Goal: Task Accomplishment & Management: Use online tool/utility

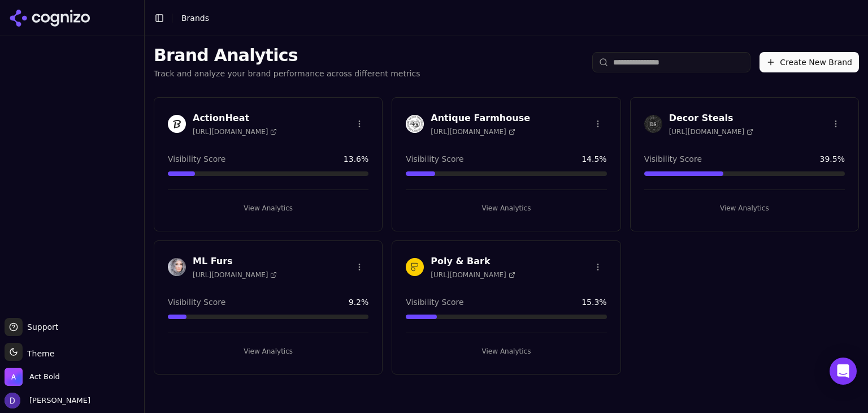
click at [681, 115] on h3 "Decor Steals" at bounding box center [711, 118] width 84 height 14
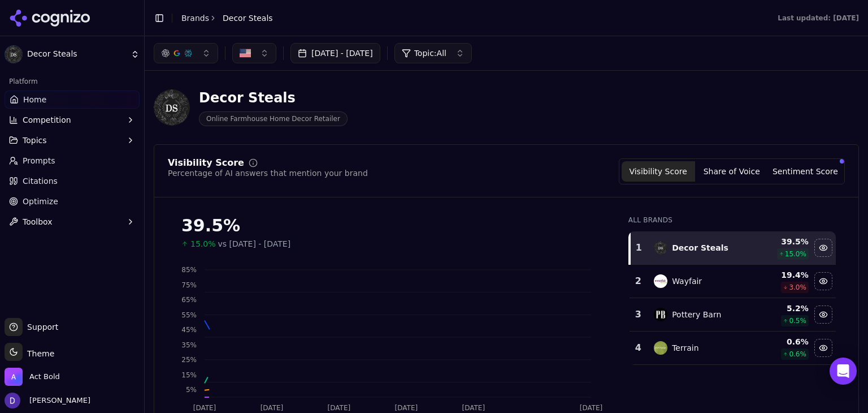
click at [41, 199] on span "Optimize" at bounding box center [41, 201] width 36 height 11
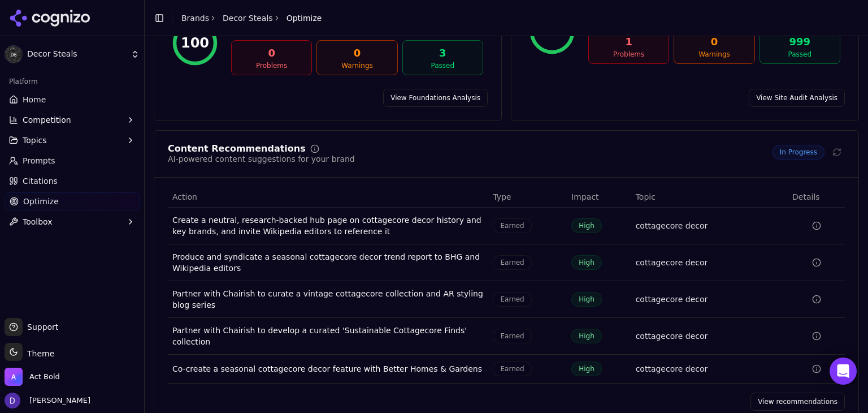
scroll to position [140, 0]
click at [798, 392] on link "View recommendations" at bounding box center [798, 401] width 94 height 18
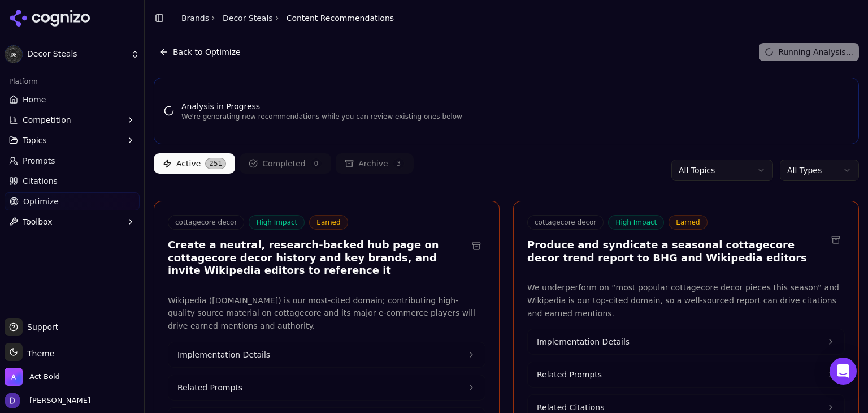
click at [799, 170] on html "Decor Steals Platform Home Competition Topics Prompts Citations Optimize Toolbo…" at bounding box center [434, 206] width 868 height 413
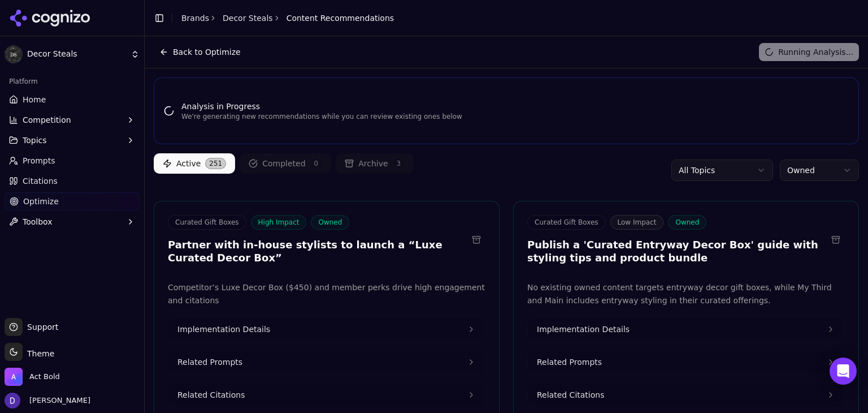
click at [809, 54] on div "Running Analysis..." at bounding box center [809, 52] width 100 height 18
click at [166, 52] on button "Back to Optimize" at bounding box center [200, 52] width 93 height 18
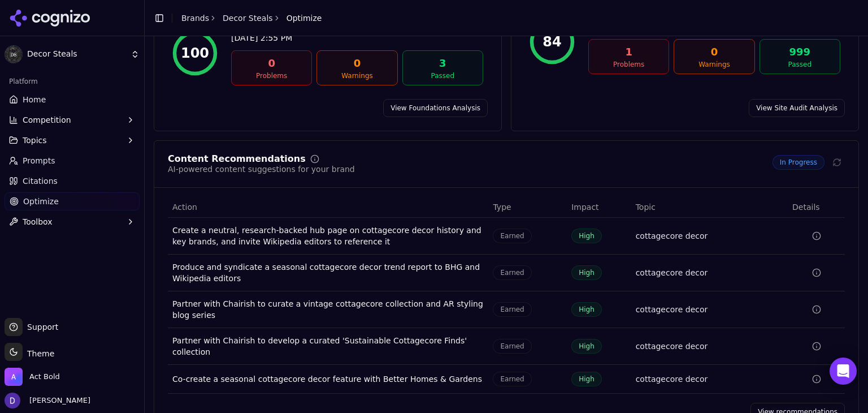
scroll to position [140, 0]
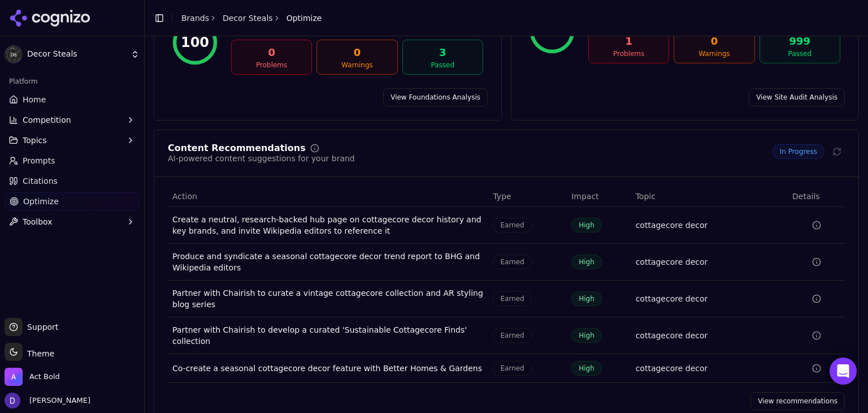
click at [785, 392] on link "View recommendations" at bounding box center [798, 401] width 94 height 18
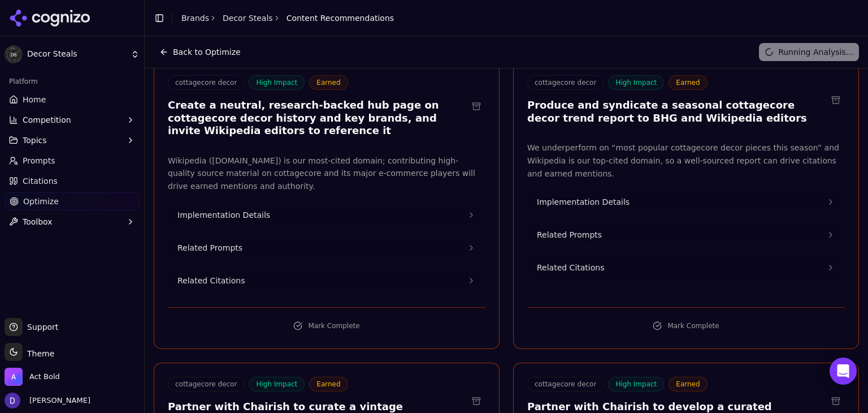
click at [749, 247] on button "Related Prompts" at bounding box center [686, 234] width 317 height 25
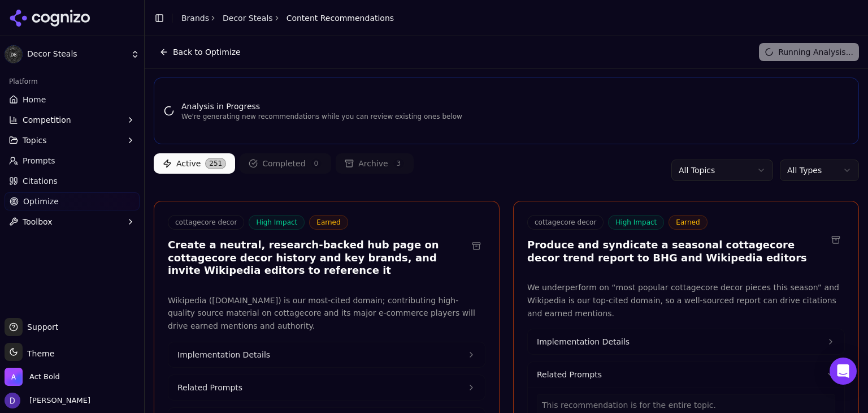
click at [802, 170] on html "Decor Steals Platform Home Competition Topics Prompts Citations Optimize Toolbo…" at bounding box center [434, 206] width 868 height 413
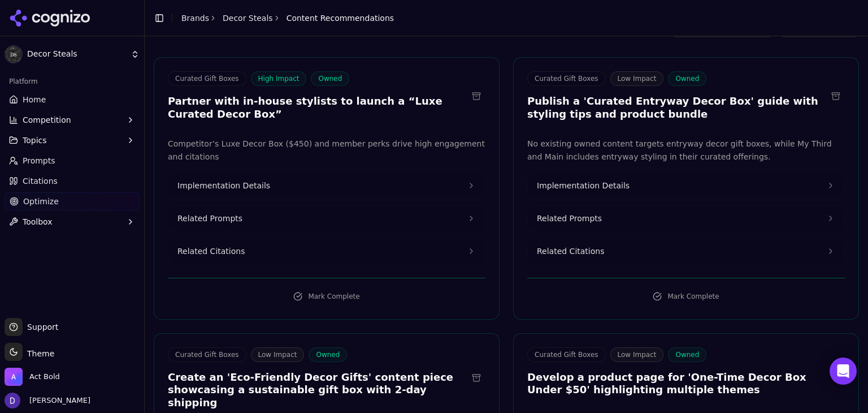
scroll to position [150, 0]
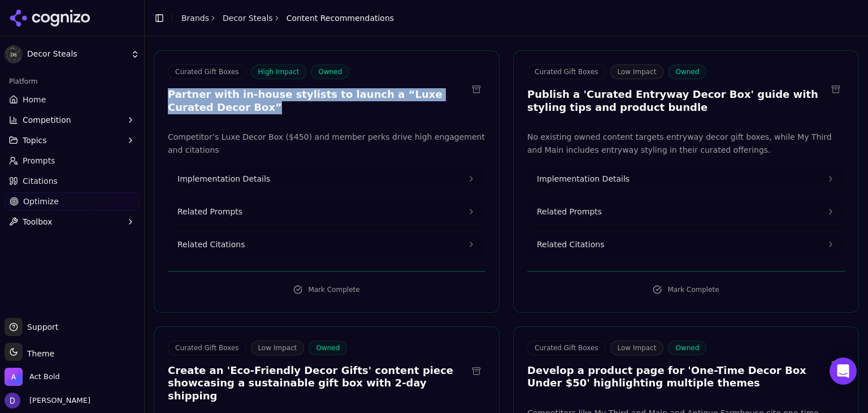
drag, startPoint x: 258, startPoint y: 110, endPoint x: 161, endPoint y: 96, distance: 98.3
click at [161, 96] on div "Curated Gift Boxes High Impact Owned Partner with in-house stylists to launch a…" at bounding box center [326, 90] width 345 height 53
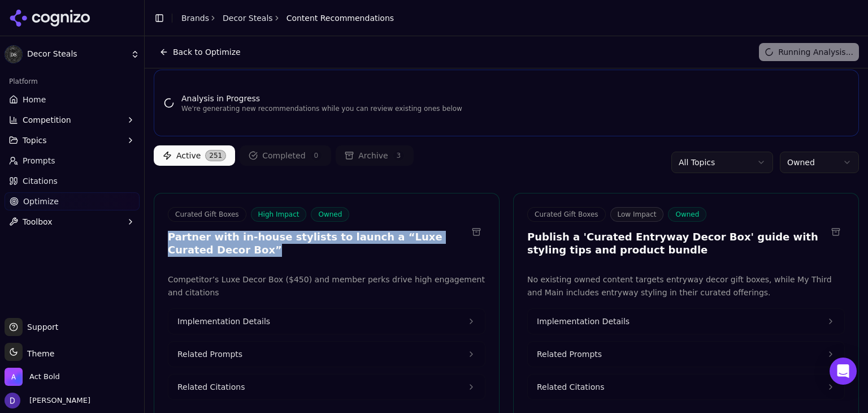
scroll to position [0, 0]
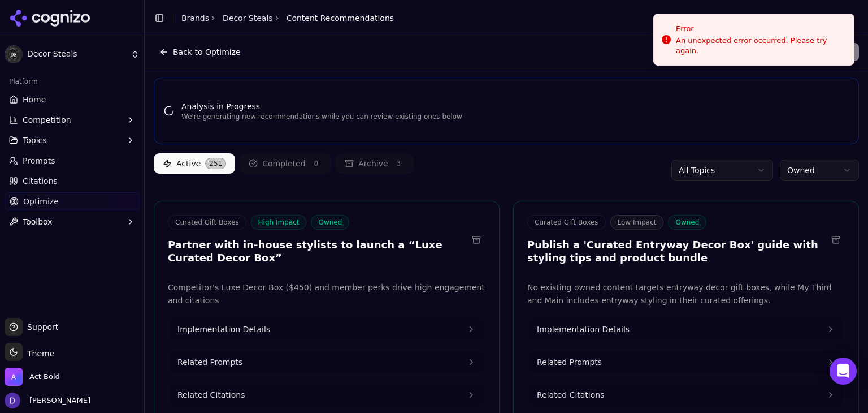
click at [211, 137] on div "Analysis in Progress We're generating new recommendations while you can review …" at bounding box center [506, 110] width 705 height 67
drag, startPoint x: 212, startPoint y: 118, endPoint x: 371, endPoint y: 111, distance: 159.6
click at [347, 117] on p "We're generating new recommendations while you can review existing ones below" at bounding box center [321, 116] width 281 height 9
drag, startPoint x: 375, startPoint y: 111, endPoint x: 386, endPoint y: 110, distance: 10.2
click at [378, 111] on div "Analysis in Progress We're generating new recommendations while you can review …" at bounding box center [321, 111] width 281 height 20
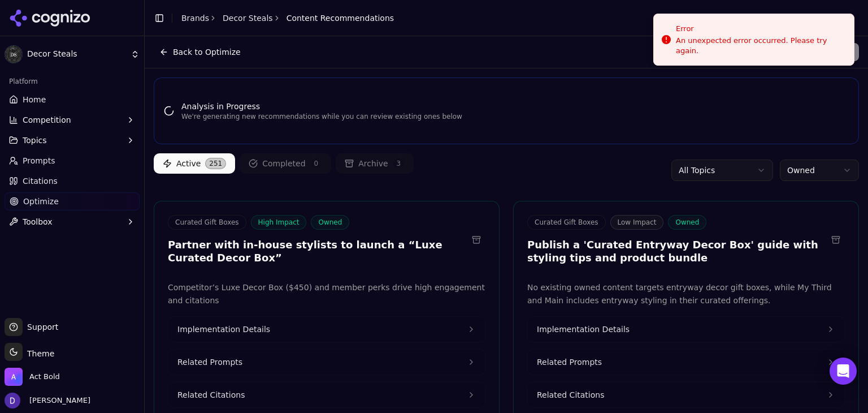
drag, startPoint x: 414, startPoint y: 110, endPoint x: 464, endPoint y: 119, distance: 49.9
click at [430, 111] on div "Analysis in Progress We're generating new recommendations while you can review …" at bounding box center [506, 111] width 686 height 20
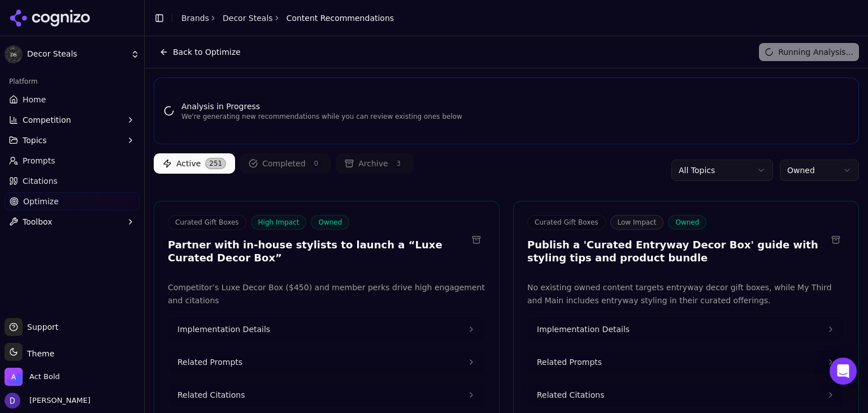
click at [818, 58] on div "Running Analysis..." at bounding box center [809, 52] width 100 height 18
click at [812, 54] on div "Running Analysis..." at bounding box center [809, 52] width 100 height 18
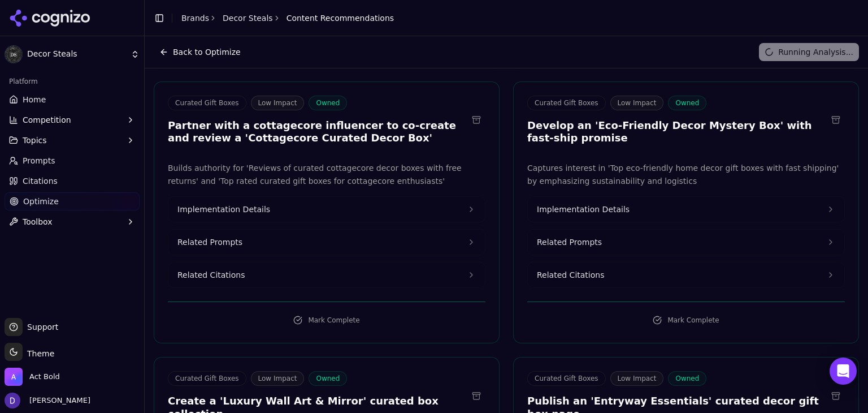
scroll to position [1999, 0]
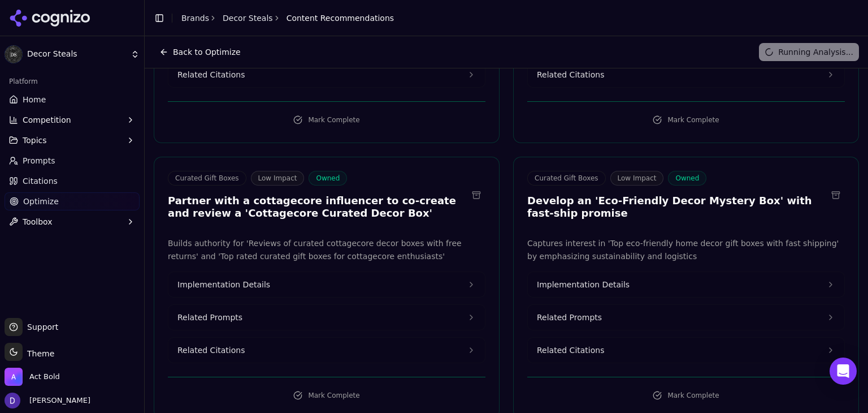
click at [475, 186] on button at bounding box center [476, 195] width 18 height 18
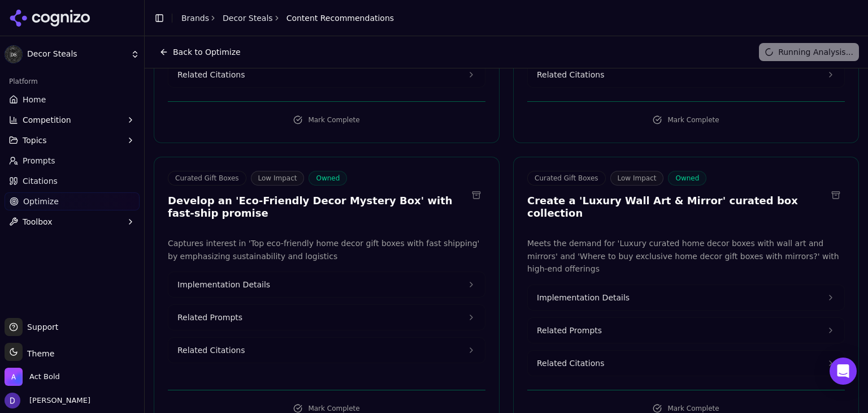
click at [474, 186] on button at bounding box center [476, 195] width 18 height 18
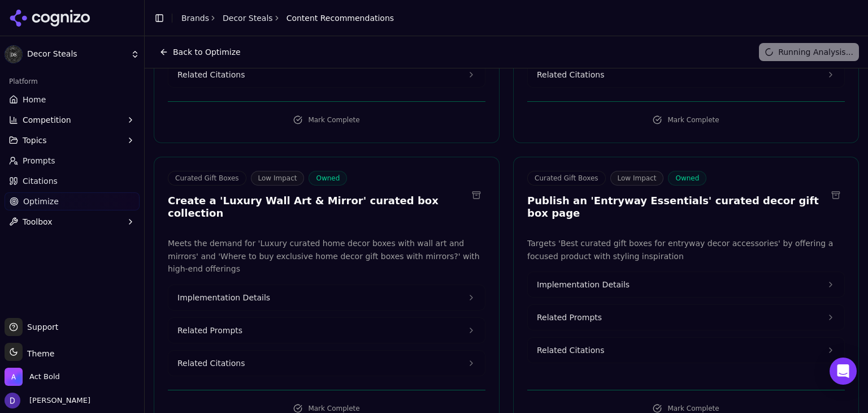
click at [474, 186] on button at bounding box center [476, 195] width 18 height 18
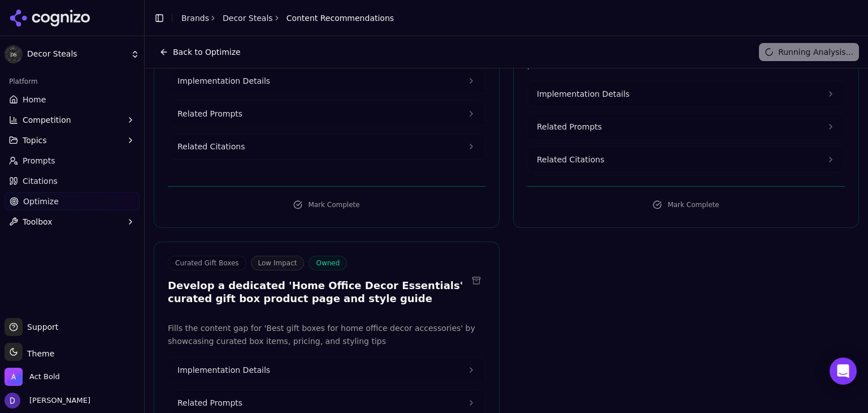
scroll to position [2189, 0]
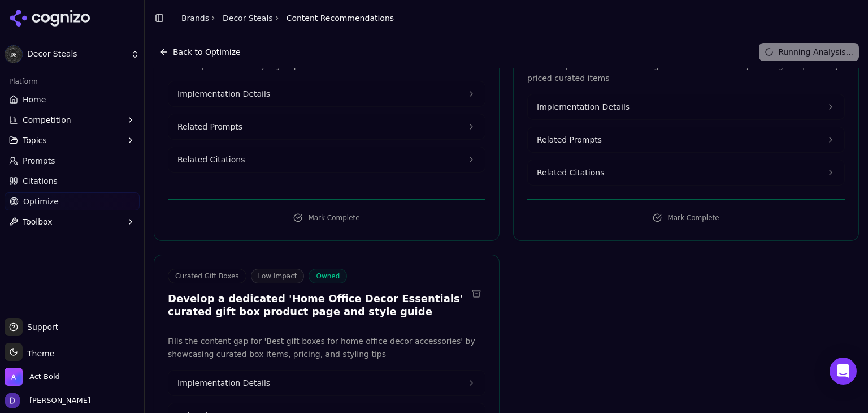
click at [474, 284] on button at bounding box center [476, 293] width 18 height 18
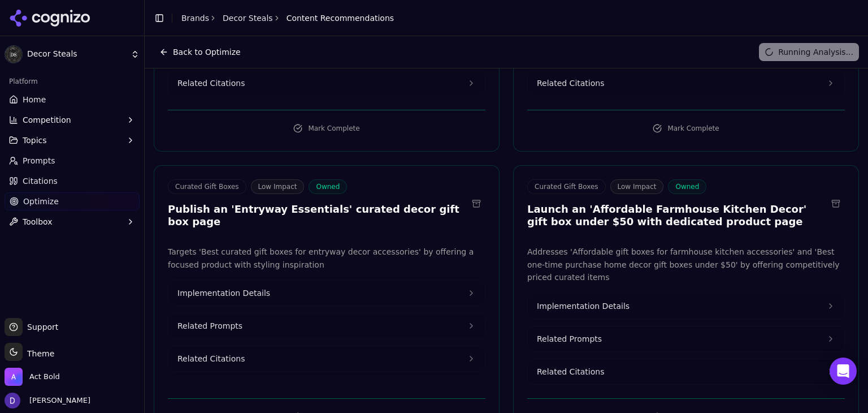
click at [827, 194] on button at bounding box center [836, 203] width 18 height 18
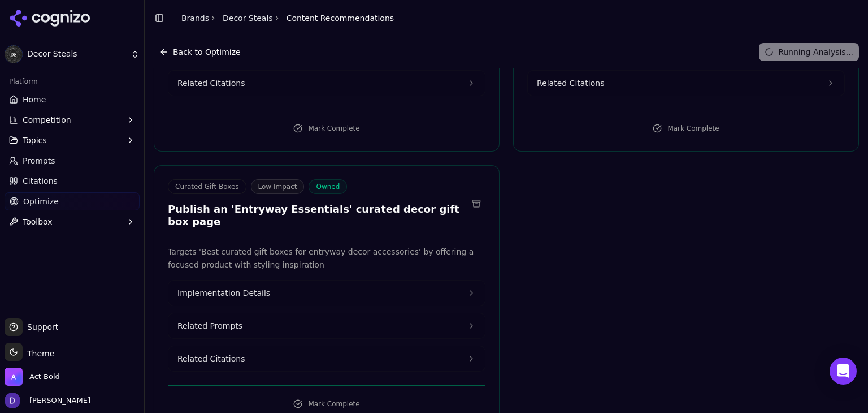
scroll to position [1965, 0]
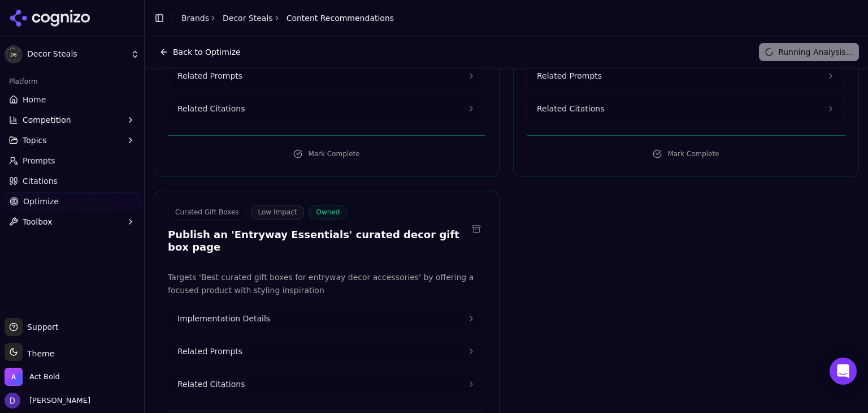
click at [471, 220] on button at bounding box center [476, 229] width 18 height 18
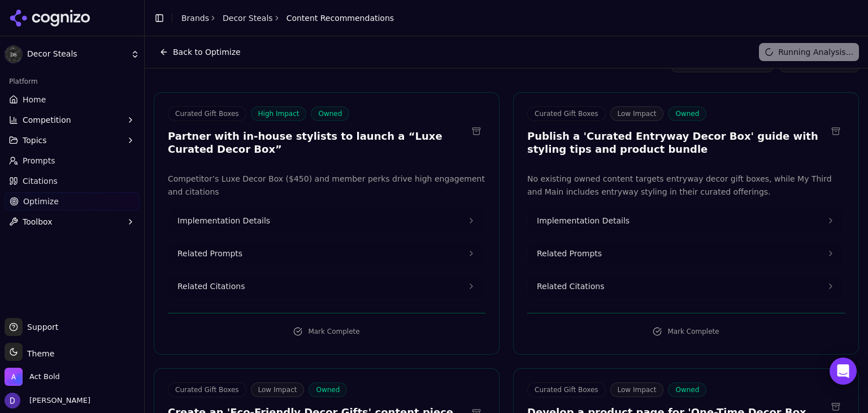
scroll to position [0, 0]
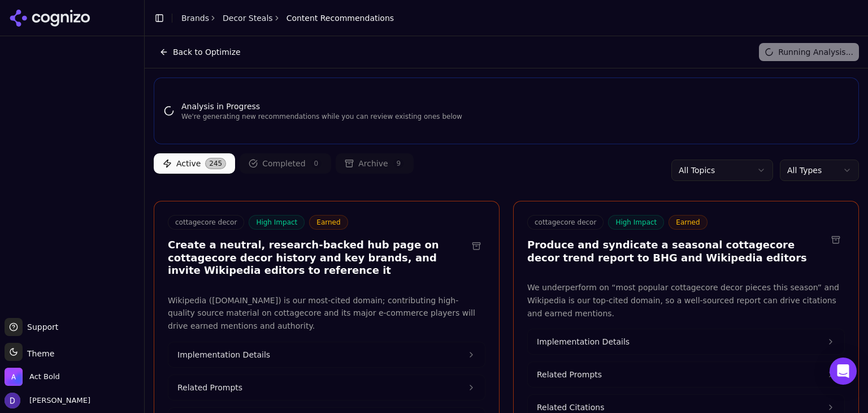
click at [791, 174] on html "Support Support Toggle theme Theme Act Bold [PERSON_NAME] Toggle Sidebar Brands…" at bounding box center [434, 206] width 868 height 413
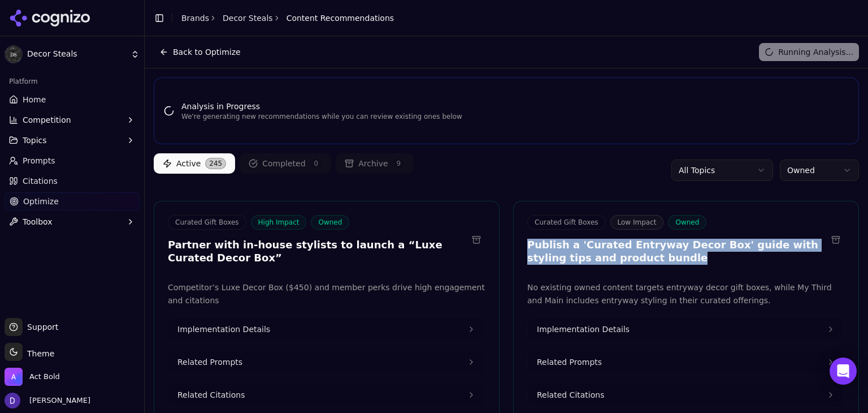
drag, startPoint x: 640, startPoint y: 261, endPoint x: 519, endPoint y: 242, distance: 122.4
click at [519, 242] on div "Curated Gift Boxes Low Impact Owned Publish a 'Curated Entryway Decor Box' guid…" at bounding box center [686, 241] width 345 height 53
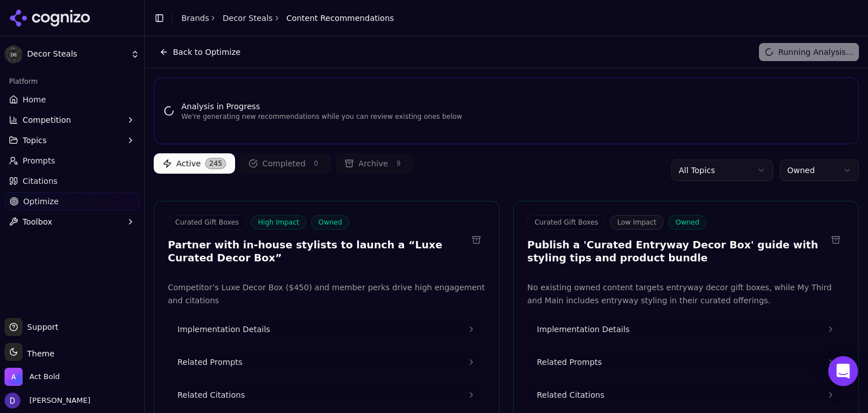
click at [846, 365] on icon "Open Intercom Messenger" at bounding box center [843, 370] width 13 height 15
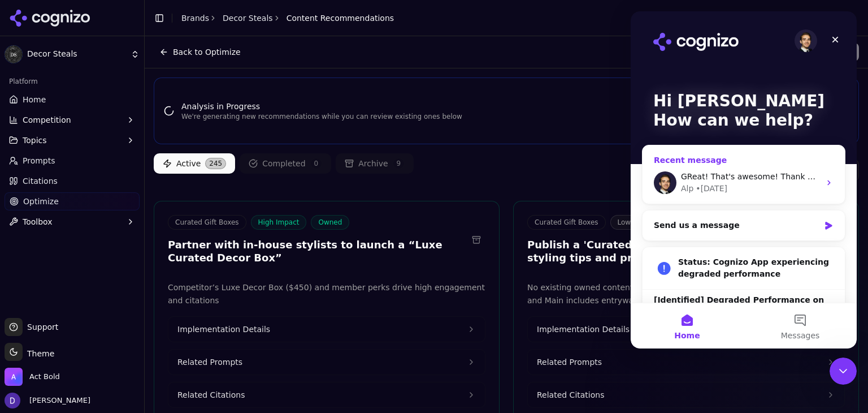
click at [813, 188] on div "Alp • [DATE]" at bounding box center [750, 189] width 139 height 12
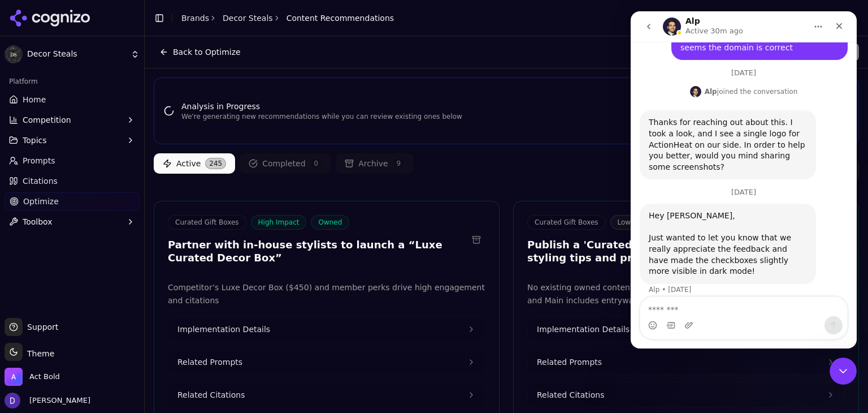
scroll to position [295, 0]
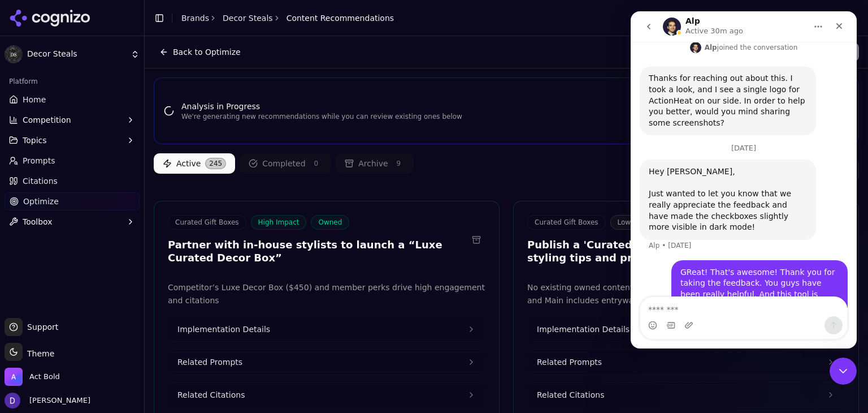
click at [704, 319] on div "Intercom messenger" at bounding box center [743, 325] width 207 height 18
click at [707, 310] on textarea "Message…" at bounding box center [743, 306] width 207 height 19
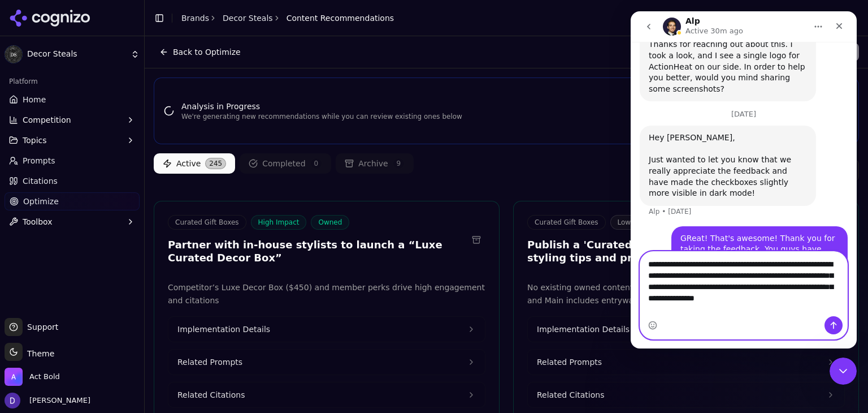
scroll to position [340, 0]
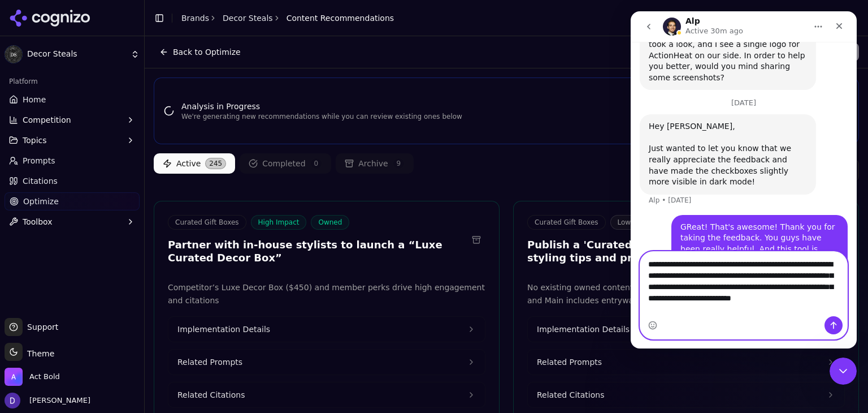
type textarea "**********"
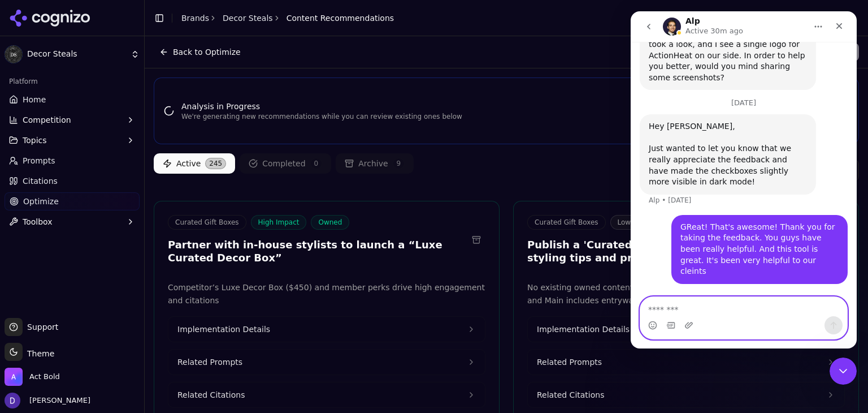
scroll to position [400, 0]
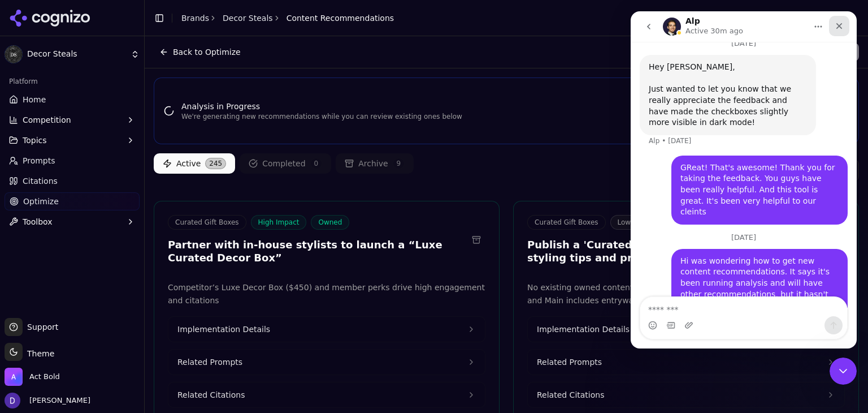
click at [839, 28] on icon "Close" at bounding box center [839, 25] width 9 height 9
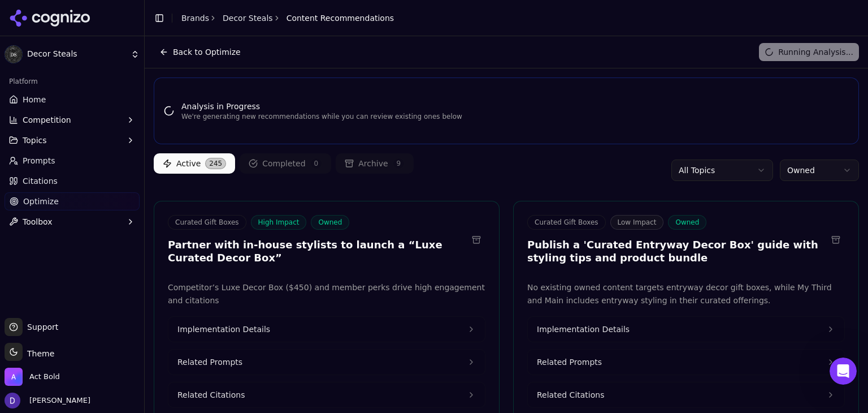
scroll to position [399, 0]
